Goal: Information Seeking & Learning: Learn about a topic

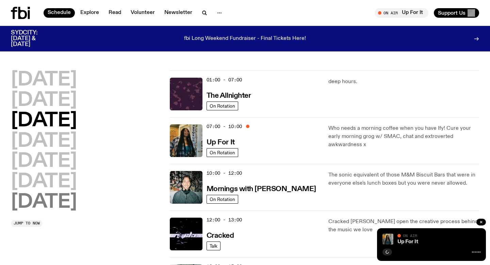
click at [65, 200] on h2 "[DATE]" at bounding box center [44, 202] width 66 height 19
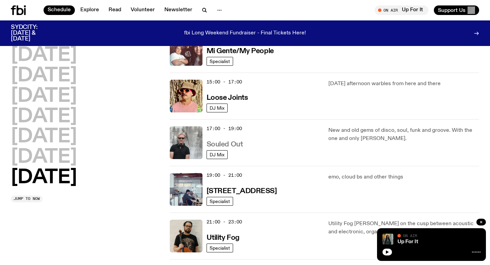
scroll to position [365, 0]
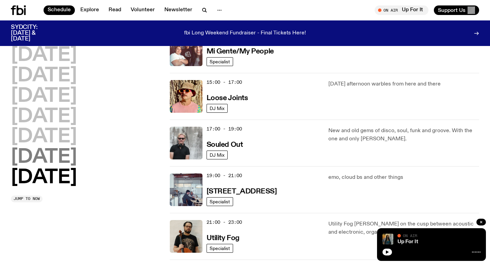
click at [64, 160] on h2 "[DATE]" at bounding box center [44, 157] width 66 height 19
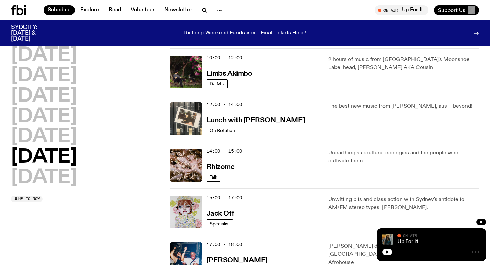
scroll to position [152, 0]
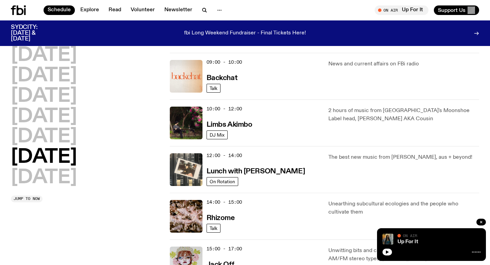
click at [226, 119] on div "10:00 - 12:00 Limbs Akimbo" at bounding box center [264, 123] width 114 height 33
click at [226, 123] on h3 "Limbs Akimbo" at bounding box center [230, 124] width 46 height 7
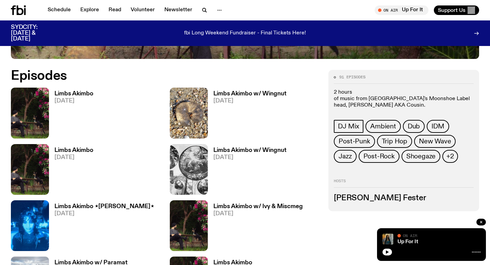
scroll to position [308, 0]
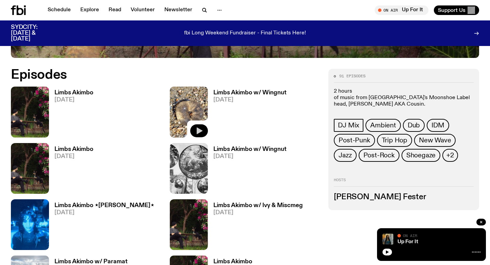
click at [199, 133] on icon "button" at bounding box center [200, 130] width 6 height 7
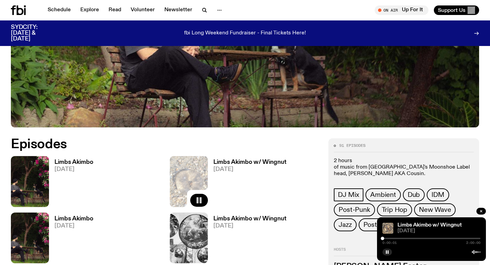
scroll to position [206, 0]
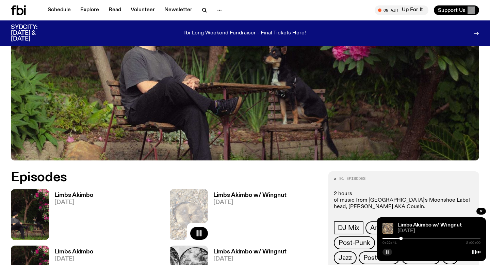
click at [387, 250] on icon "button" at bounding box center [387, 252] width 4 height 4
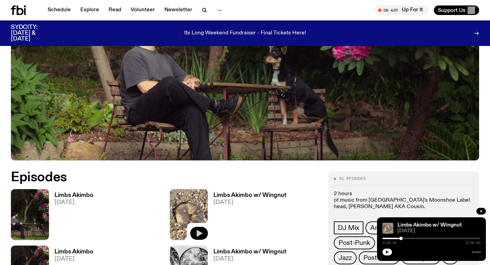
click at [386, 251] on icon "button" at bounding box center [387, 252] width 4 height 4
